Goal: Find specific page/section: Find specific page/section

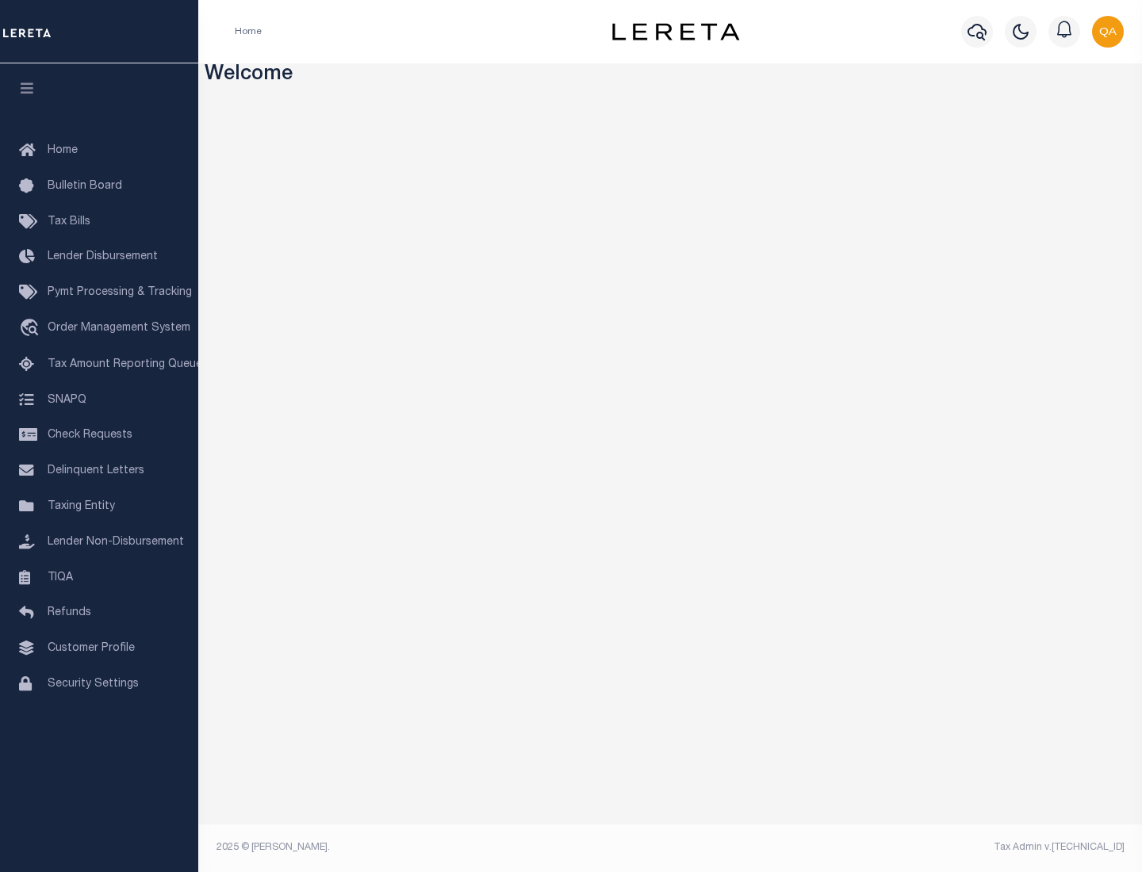
click at [99, 577] on link "TIQA" at bounding box center [99, 579] width 198 height 36
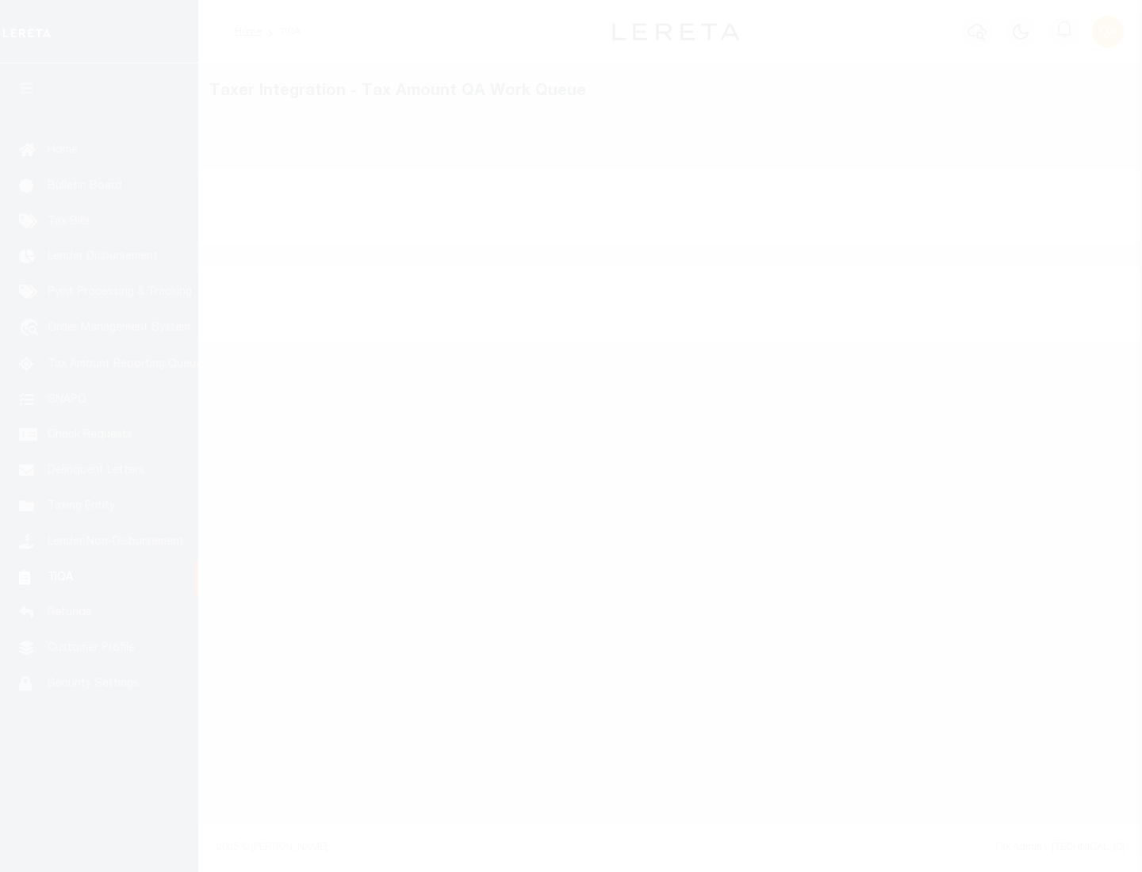
select select "200"
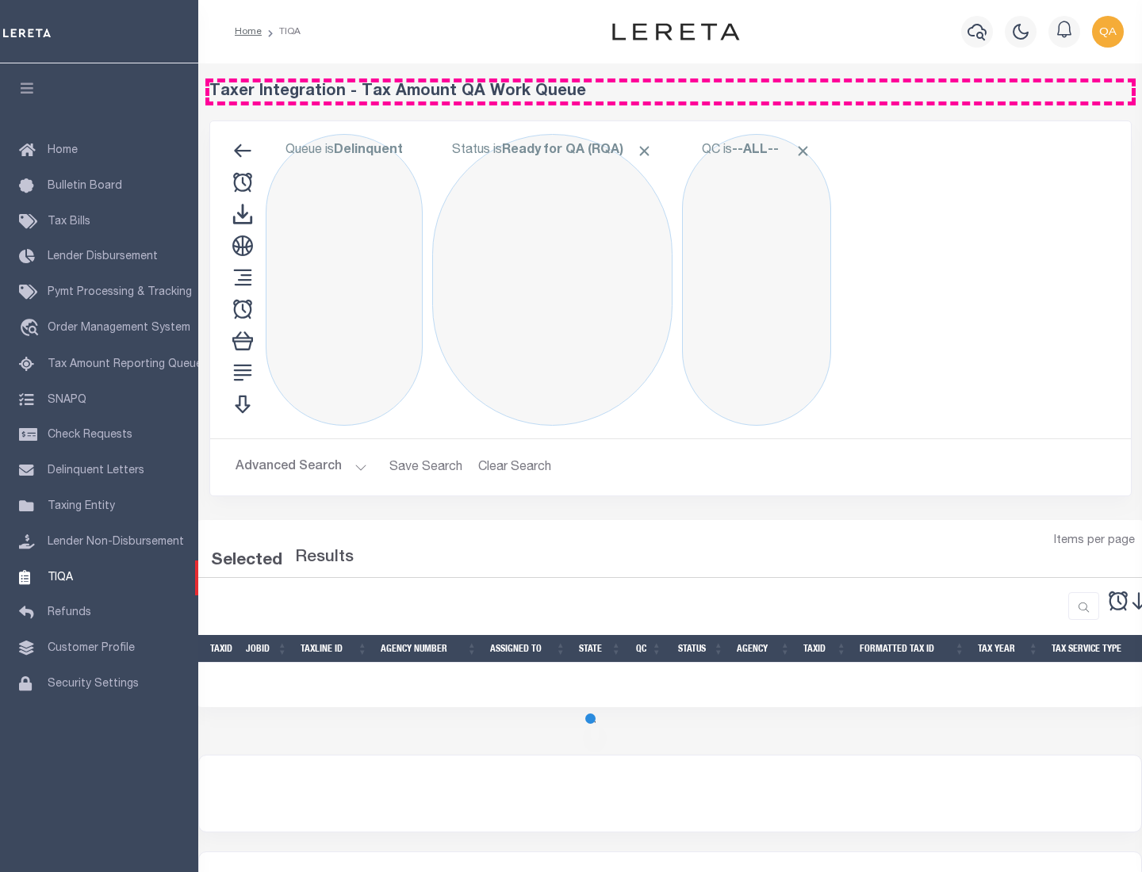
select select "200"
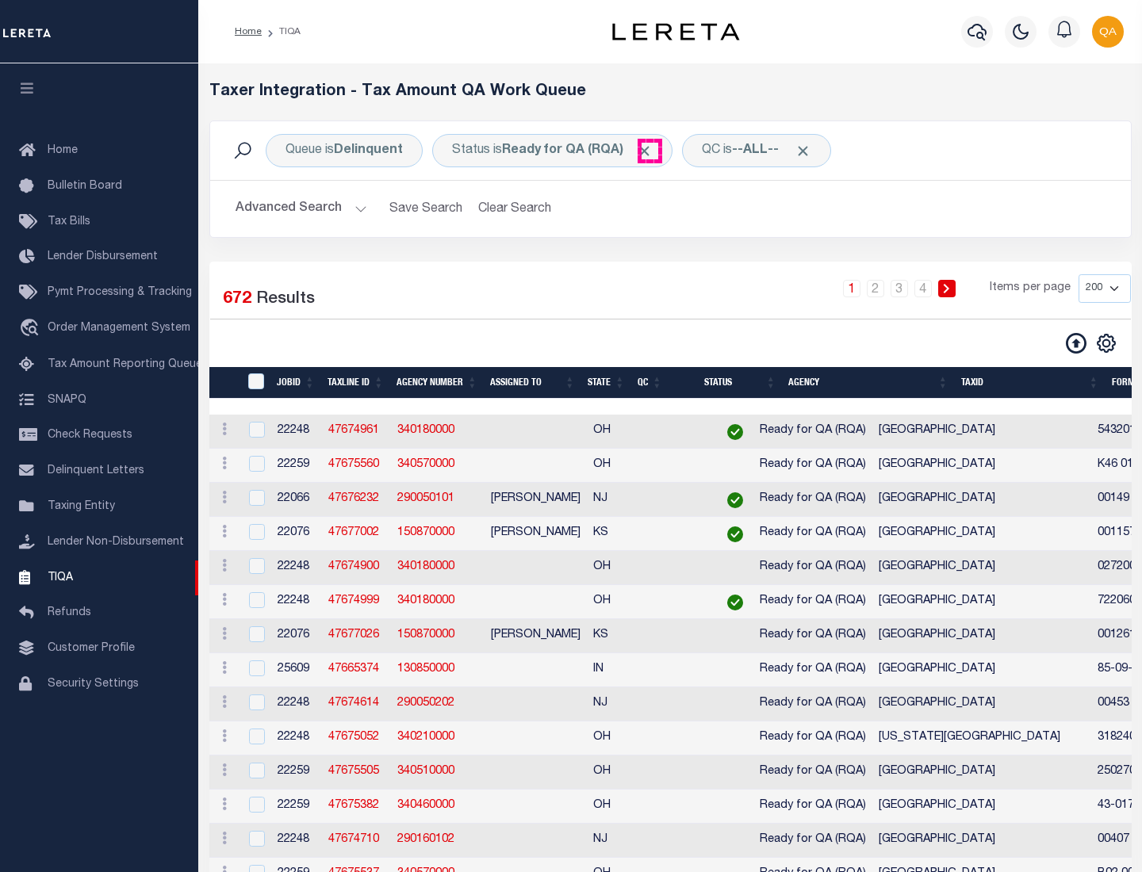
click at [650, 151] on span "Click to Remove" at bounding box center [644, 151] width 17 height 17
